Goal: Task Accomplishment & Management: Use online tool/utility

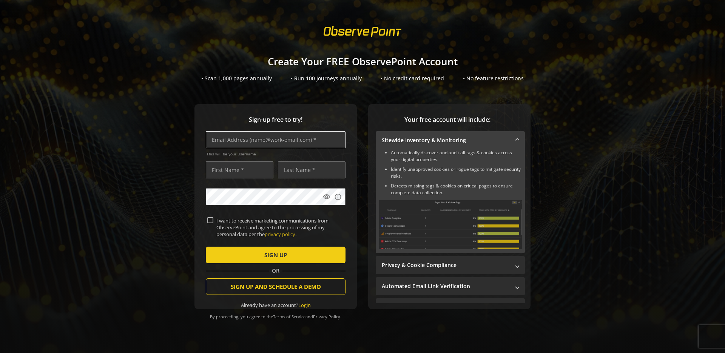
click at [293, 141] on input "text" at bounding box center [276, 139] width 140 height 17
type input "[PERSON_NAME][EMAIL_ADDRESS][DOMAIN_NAME]"
type input "[PERSON_NAME]"
type input "Heyning"
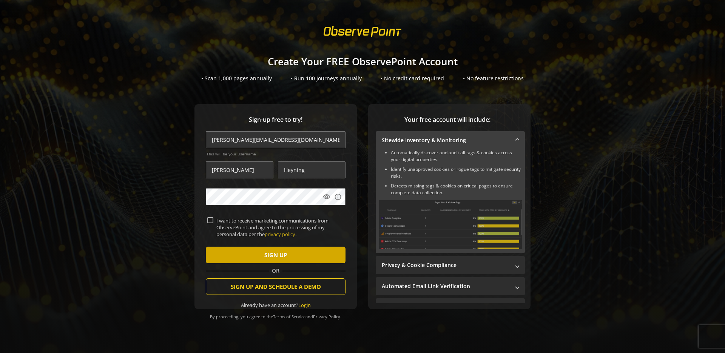
click at [256, 247] on span "submit" at bounding box center [276, 255] width 140 height 18
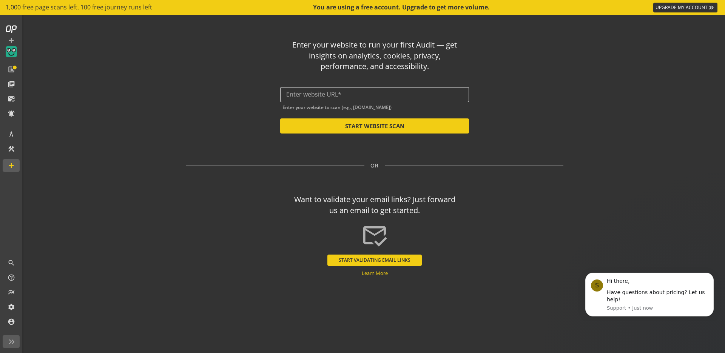
click at [338, 93] on input "text" at bounding box center [374, 94] width 177 height 7
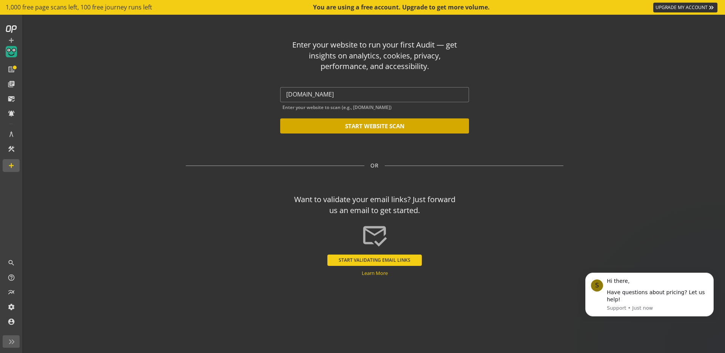
click at [362, 122] on button "START WEBSITE SCAN" at bounding box center [374, 125] width 189 height 15
type input "[URL][DOMAIN_NAME]"
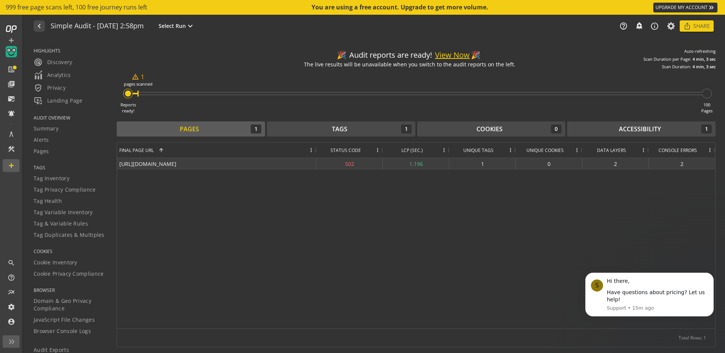
click at [178, 162] on div "[URL][DOMAIN_NAME]" at bounding box center [216, 163] width 199 height 11
click at [176, 165] on div "[URL][DOMAIN_NAME]" at bounding box center [216, 163] width 199 height 11
click at [294, 165] on div "[URL][DOMAIN_NAME]" at bounding box center [216, 163] width 199 height 11
click at [283, 166] on div "[URL][DOMAIN_NAME]" at bounding box center [216, 163] width 199 height 11
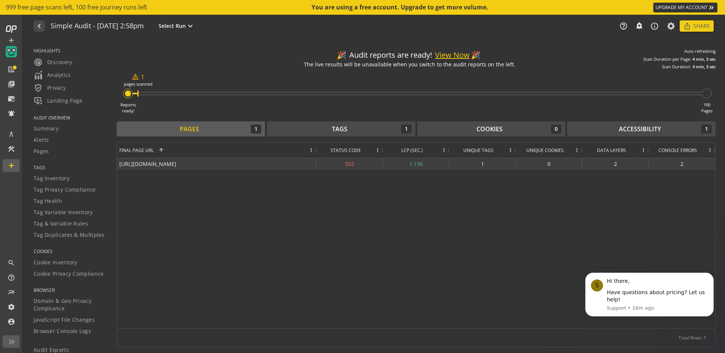
click at [283, 166] on div "[URL][DOMAIN_NAME]" at bounding box center [216, 163] width 199 height 11
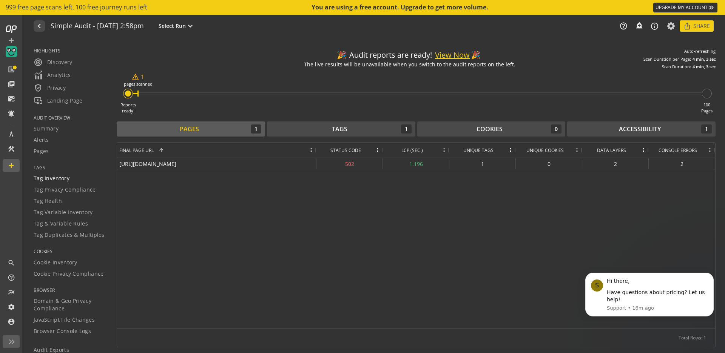
click at [51, 178] on span "Tag Inventory" at bounding box center [52, 179] width 36 height 8
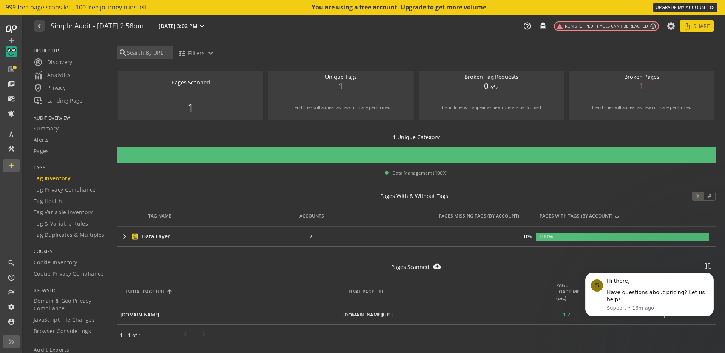
click at [54, 189] on span "Tag Privacy Compliance" at bounding box center [65, 190] width 62 height 8
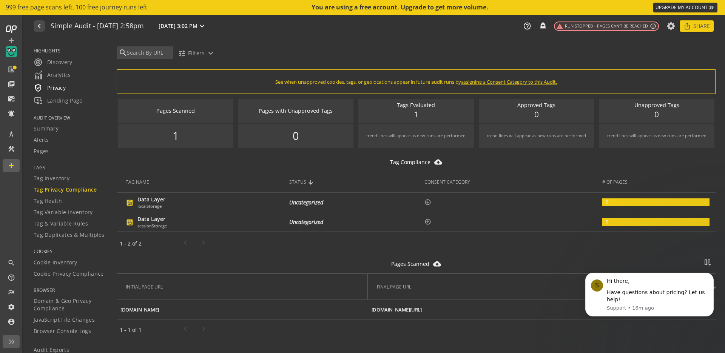
click at [55, 87] on span "verified_user Privacy" at bounding box center [50, 87] width 32 height 9
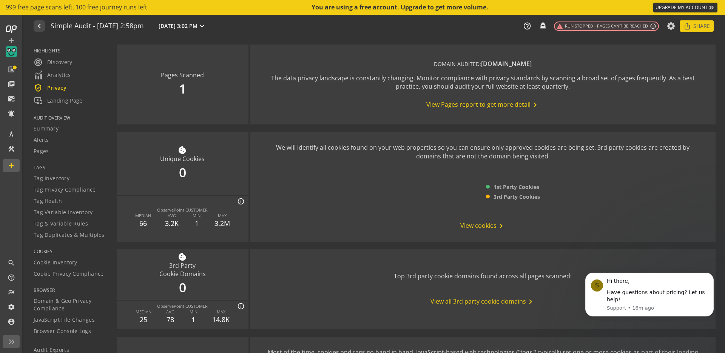
click at [436, 301] on span "View all 3rd party cookie domains chevron_right" at bounding box center [482, 301] width 105 height 9
